Goal: Information Seeking & Learning: Learn about a topic

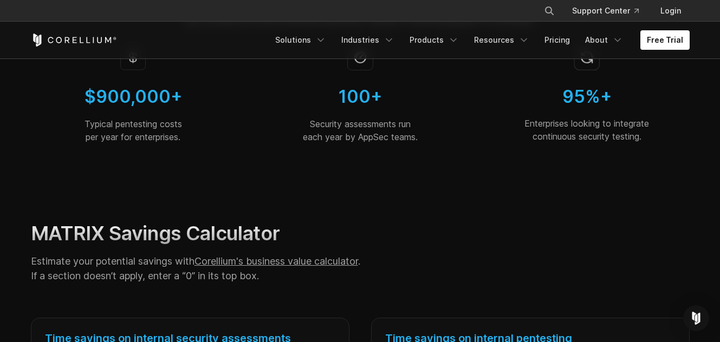
scroll to position [153, 0]
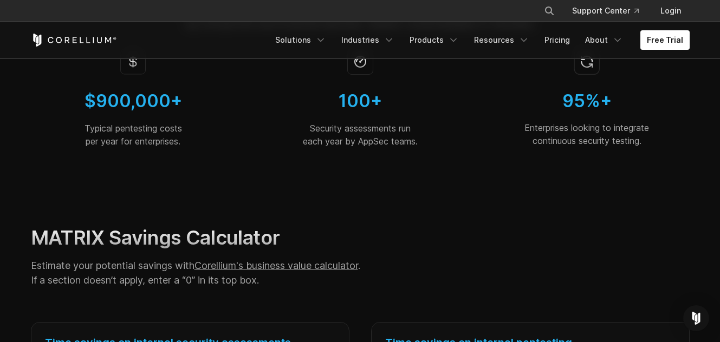
click at [237, 135] on div "$900,000+ Typical pentesting costs per year for enterprises." at bounding box center [133, 100] width 223 height 121
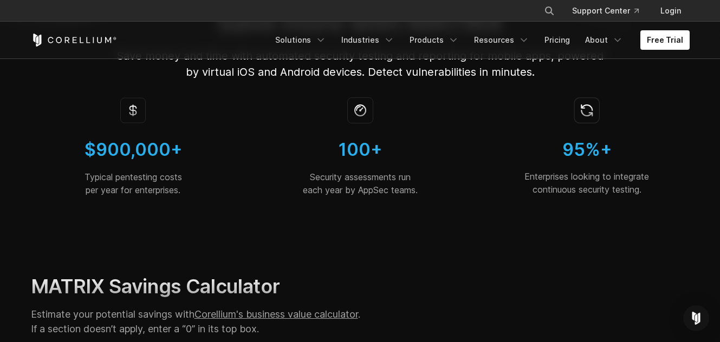
scroll to position [0, 0]
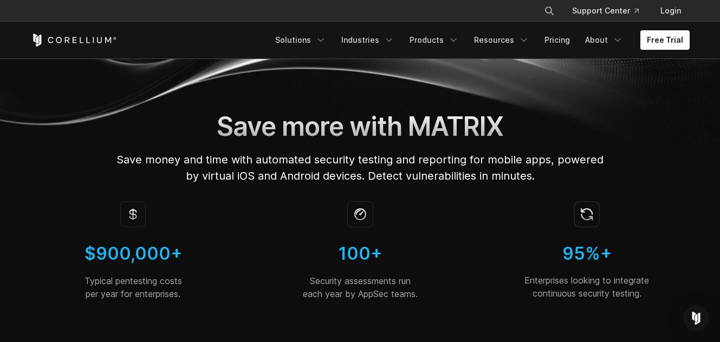
click at [250, 295] on div "100+ Security assessments run each year by AppSec teams." at bounding box center [360, 253] width 223 height 121
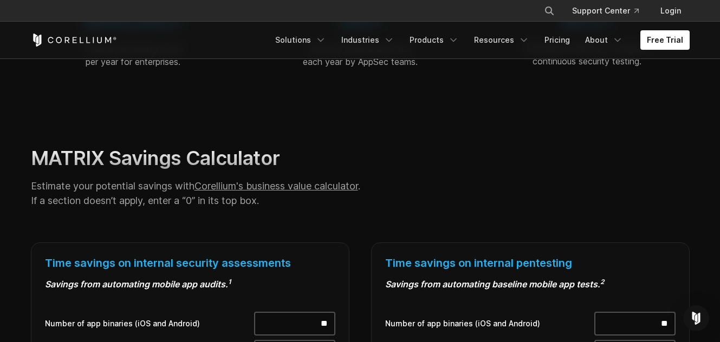
scroll to position [249, 0]
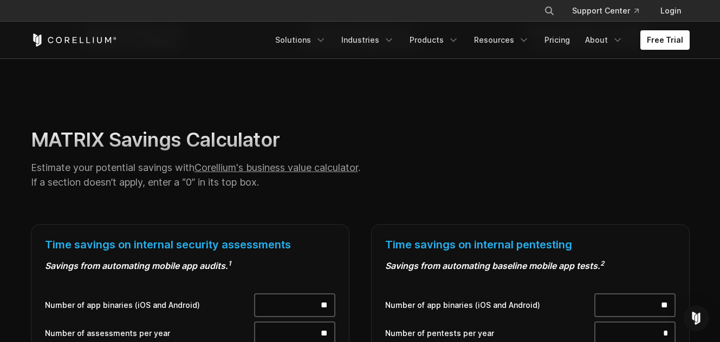
scroll to position [253, 0]
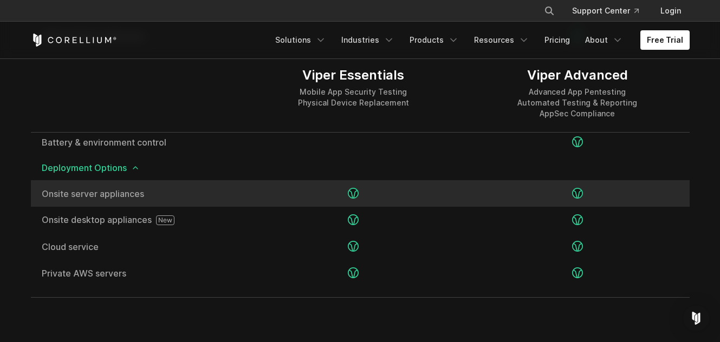
scroll to position [2129, 0]
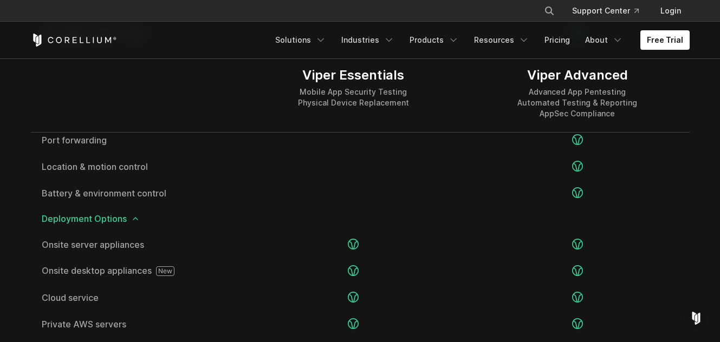
click at [139, 220] on icon at bounding box center [135, 218] width 9 height 9
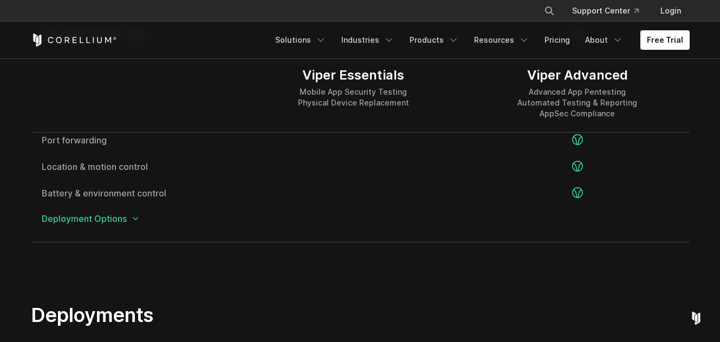
click at [134, 221] on icon at bounding box center [135, 218] width 9 height 9
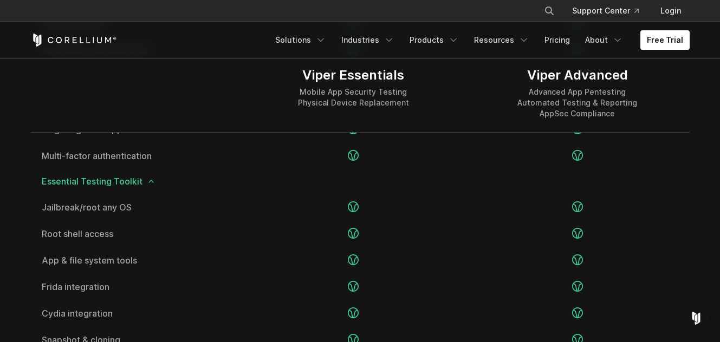
scroll to position [1583, 0]
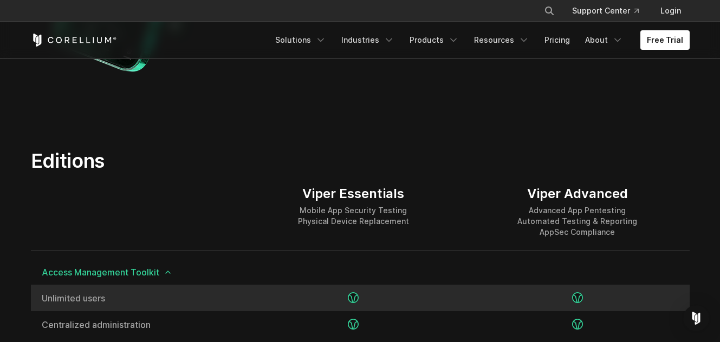
scroll to position [1267, 0]
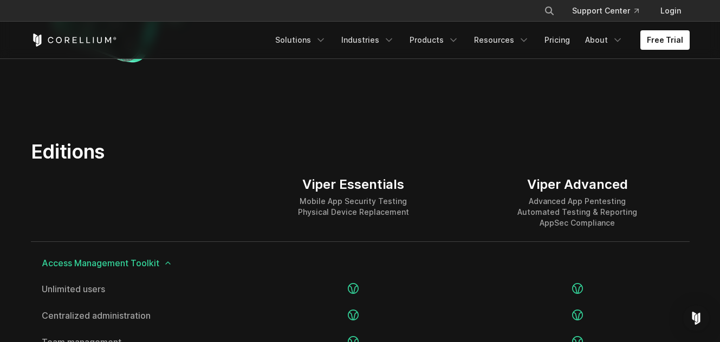
click at [247, 187] on div "Viper Essentials Mobile App Security Testing Physical Device Replacement" at bounding box center [353, 203] width 224 height 78
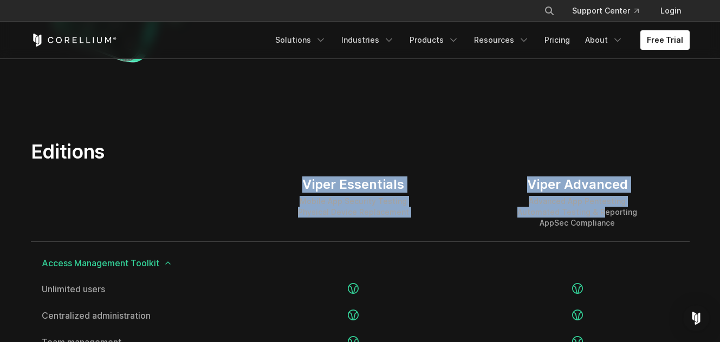
drag, startPoint x: 266, startPoint y: 182, endPoint x: 604, endPoint y: 218, distance: 339.8
click at [604, 218] on div "Viper Essentials Mobile App Security Testing Physical Device Replacement Viper …" at bounding box center [360, 203] width 658 height 79
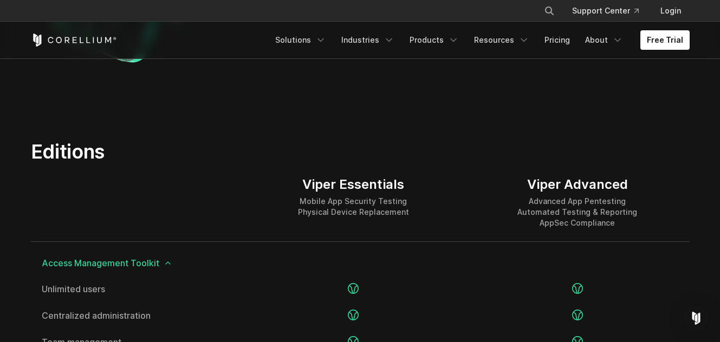
click at [617, 223] on div "Advanced App Pentesting Automated Testing & Reporting AppSec Compliance" at bounding box center [577, 212] width 120 height 32
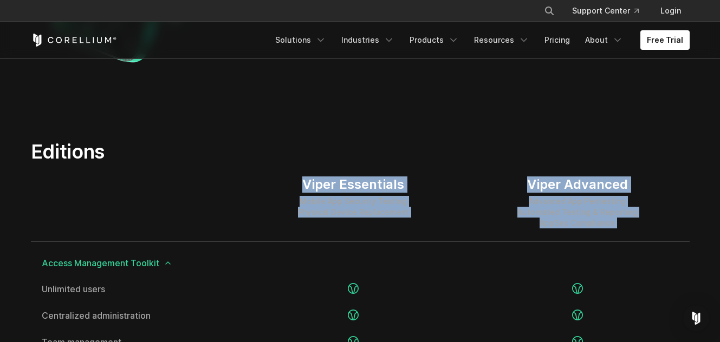
drag, startPoint x: 617, startPoint y: 223, endPoint x: 358, endPoint y: 163, distance: 266.2
click at [360, 166] on div "Viper Essentials Mobile App Security Testing Physical Device Replacement Viper …" at bounding box center [360, 203] width 658 height 79
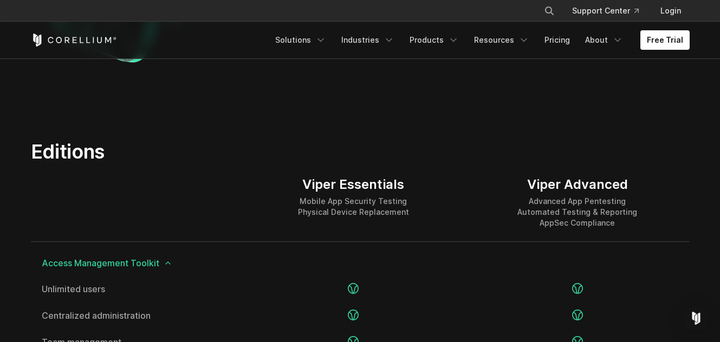
click at [358, 164] on div "Viper Essentials Mobile App Security Testing Physical Device Replacement" at bounding box center [353, 203] width 224 height 78
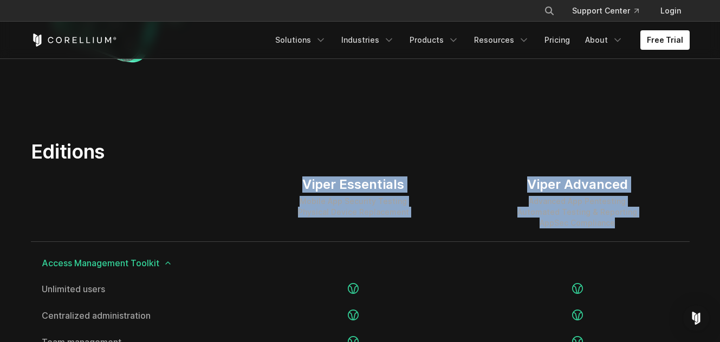
drag, startPoint x: 363, startPoint y: 166, endPoint x: 629, endPoint y: 219, distance: 271.7
click at [629, 219] on div "Advanced App Pentesting Automated Testing & Reporting AppSec Compliance" at bounding box center [577, 212] width 120 height 32
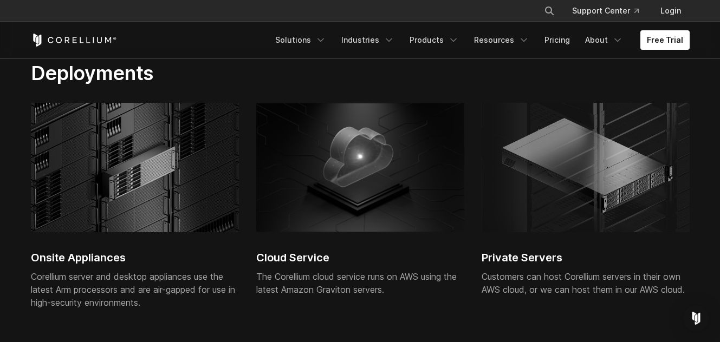
scroll to position [2478, 0]
click at [219, 251] on h2 "Onsite Appliances" at bounding box center [135, 257] width 208 height 16
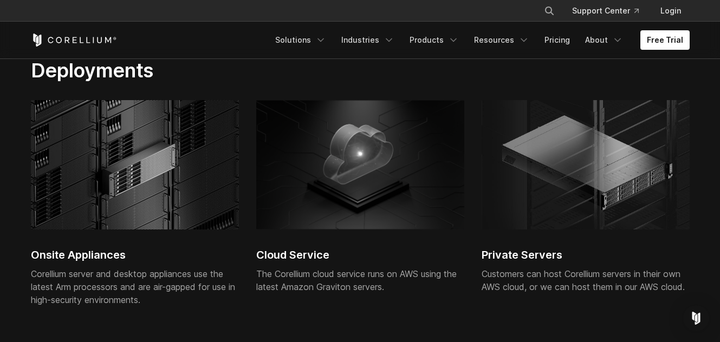
click at [130, 212] on img at bounding box center [135, 164] width 208 height 129
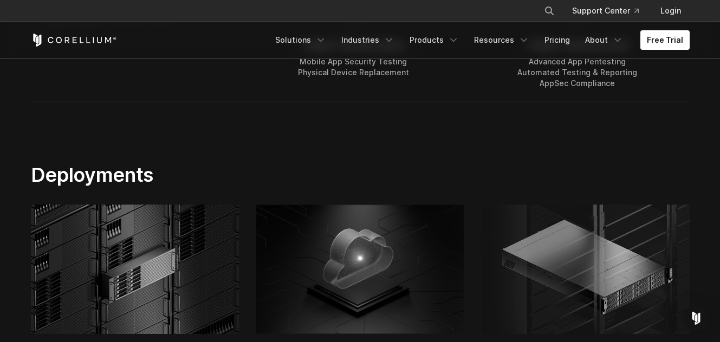
click at [118, 210] on img at bounding box center [135, 269] width 208 height 129
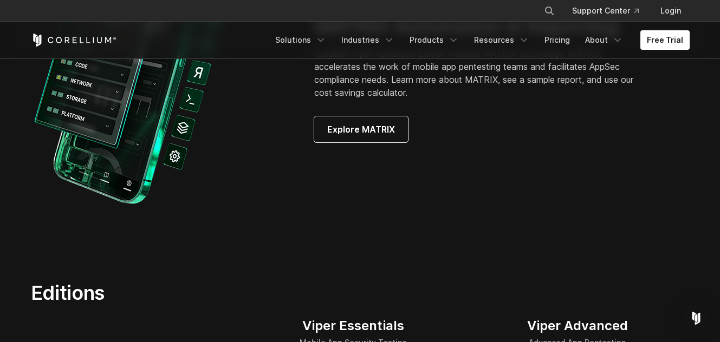
click at [218, 224] on section "MATRIX Automation & Reporting Corellium Viper Advanced Edition includes MATRIX …" at bounding box center [360, 79] width 720 height 336
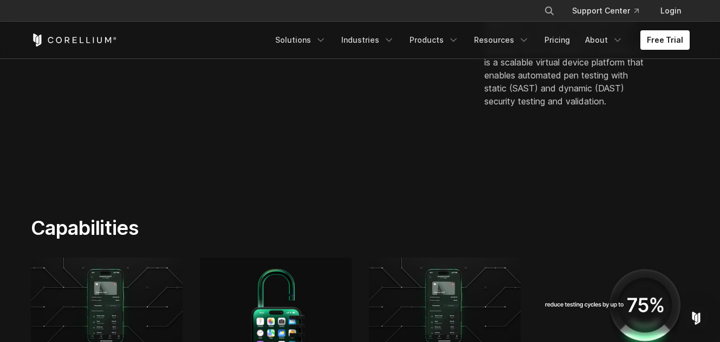
scroll to position [517, 0]
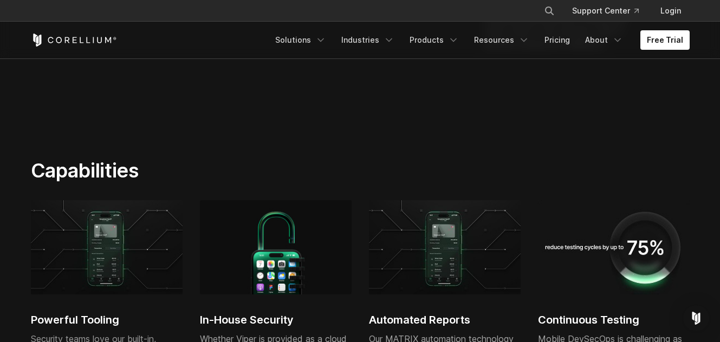
click at [258, 156] on section "Capabilities Powerful Tooling Security teams love our built-in, powerful tools,…" at bounding box center [360, 322] width 720 height 396
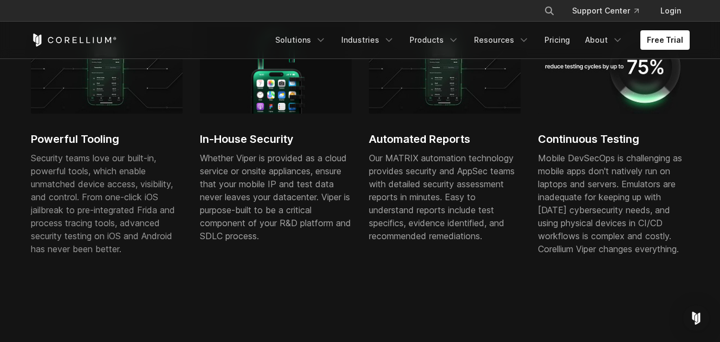
scroll to position [699, 0]
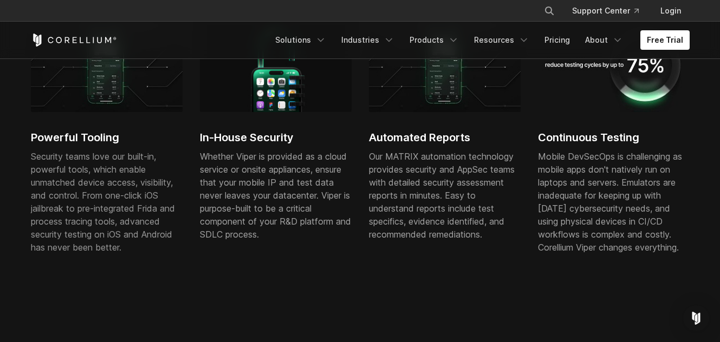
click at [235, 272] on div "Powerful Tooling Security teams love our built-in, powerful tools, which enable…" at bounding box center [369, 147] width 676 height 258
